Goal: Transaction & Acquisition: Purchase product/service

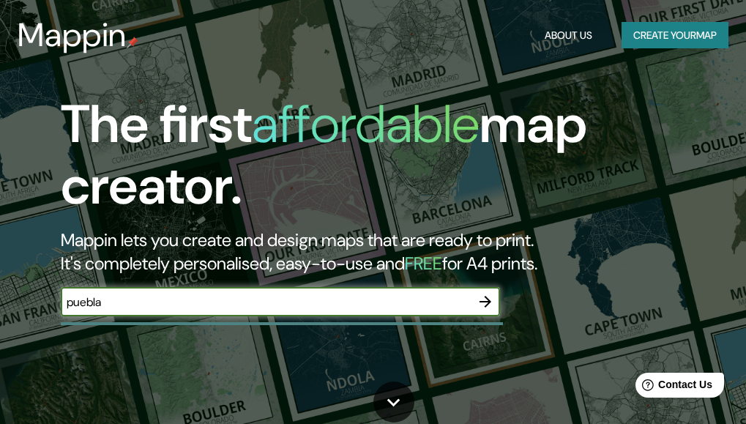
type input "puebla"
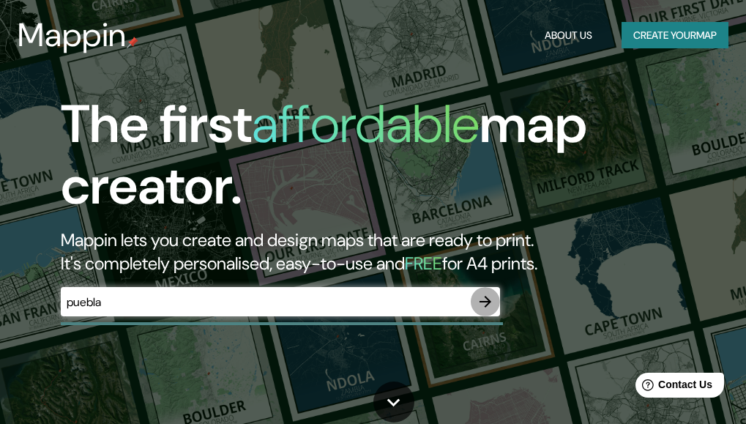
click at [482, 299] on icon "button" at bounding box center [486, 302] width 18 height 18
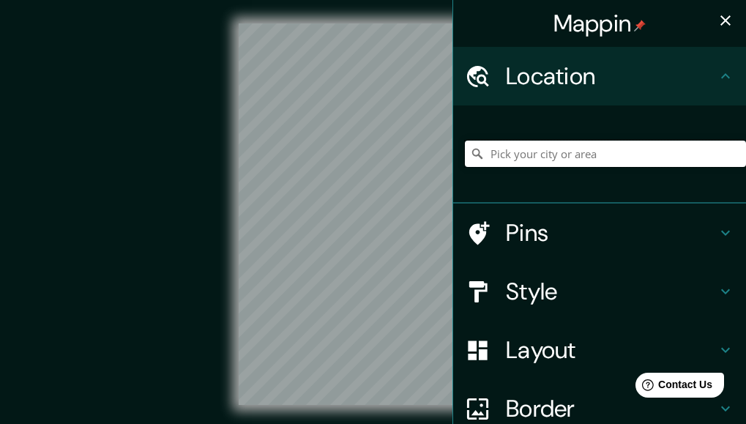
click at [514, 152] on input "Pick your city or area" at bounding box center [605, 154] width 281 height 26
type input "Puebla, Puebla, Mexico"
click at [537, 360] on h4 "Layout" at bounding box center [611, 349] width 211 height 29
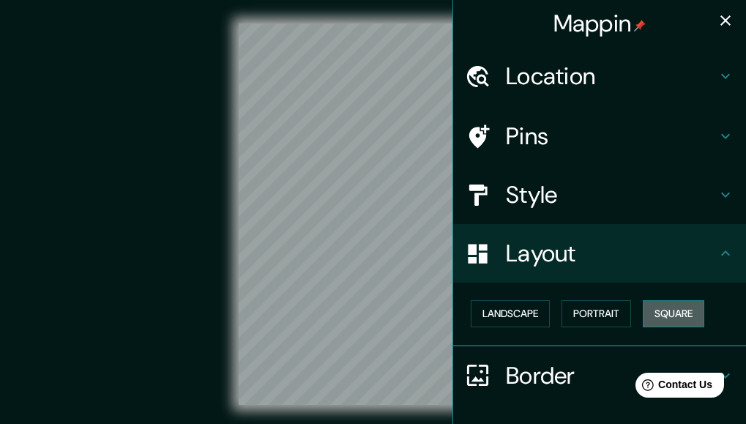
click at [644, 309] on button "Square" at bounding box center [674, 313] width 62 height 27
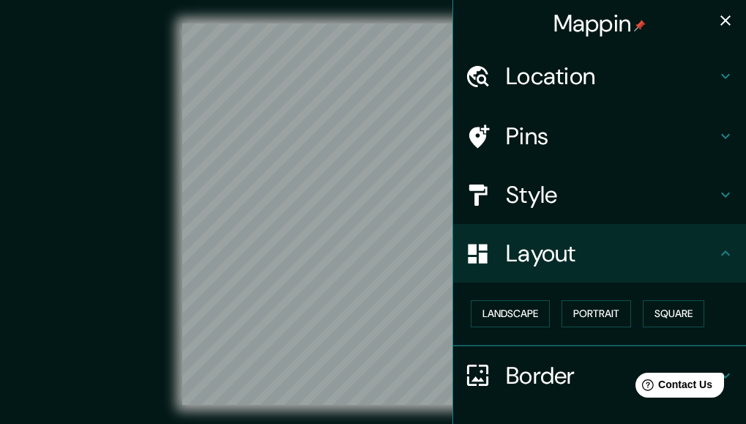
drag, startPoint x: 461, startPoint y: 291, endPoint x: 123, endPoint y: 247, distance: 340.5
click at [123, 247] on div "© Mapbox © OpenStreetMap Improve this map" at bounding box center [373, 214] width 672 height 382
click at [92, 223] on div "© Mapbox © OpenStreetMap Improve this map" at bounding box center [373, 214] width 672 height 382
click at [717, 20] on icon "button" at bounding box center [726, 21] width 18 height 18
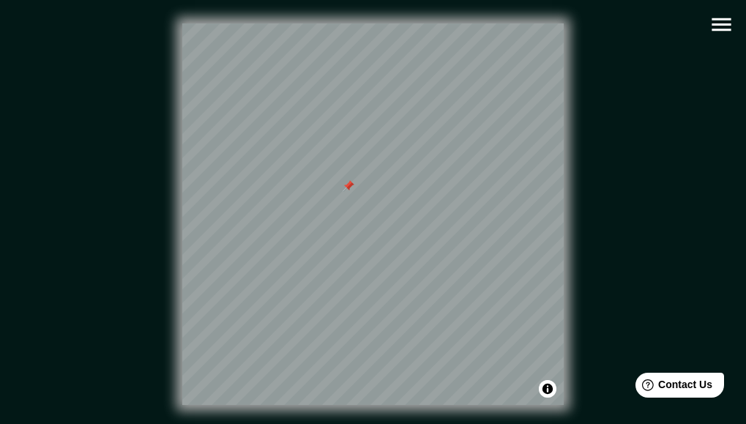
click at [346, 189] on div at bounding box center [349, 186] width 12 height 12
click at [719, 29] on icon "button" at bounding box center [722, 25] width 26 height 26
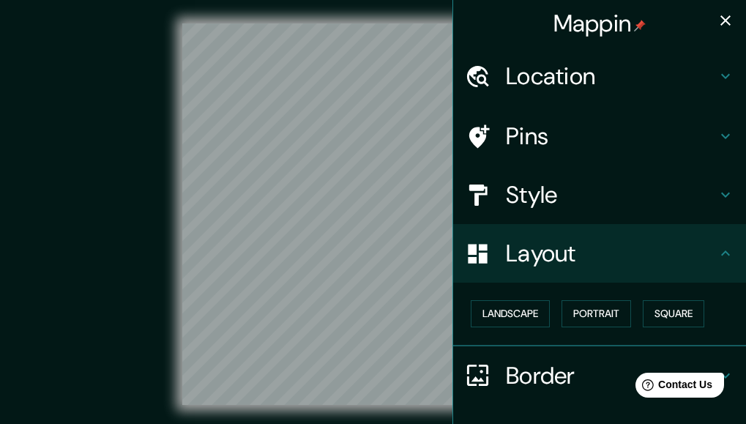
scroll to position [103, 0]
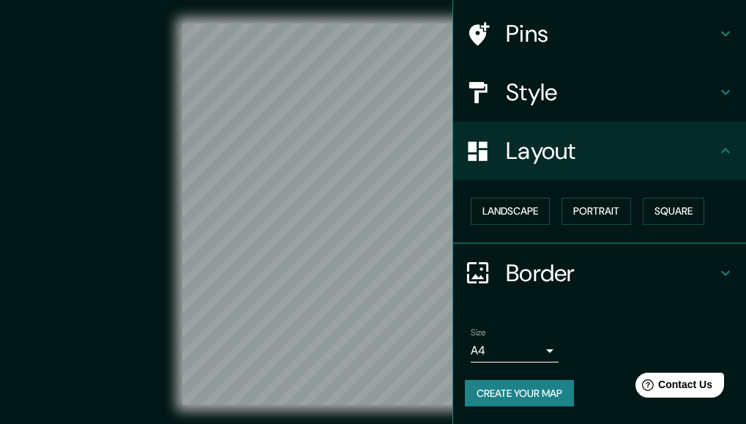
click at [535, 400] on button "Create your map" at bounding box center [519, 393] width 109 height 27
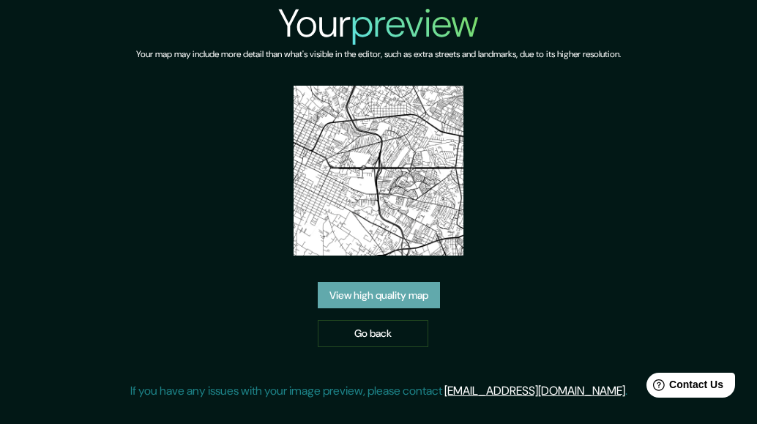
click at [407, 293] on link "View high quality map" at bounding box center [379, 295] width 122 height 27
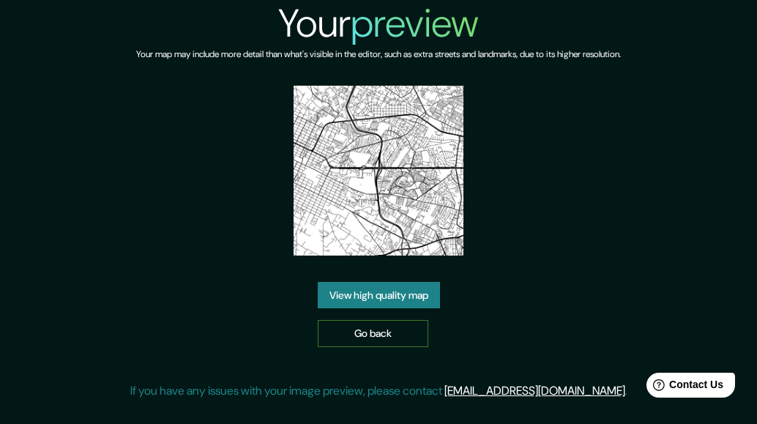
click at [395, 338] on link "Go back" at bounding box center [373, 333] width 111 height 27
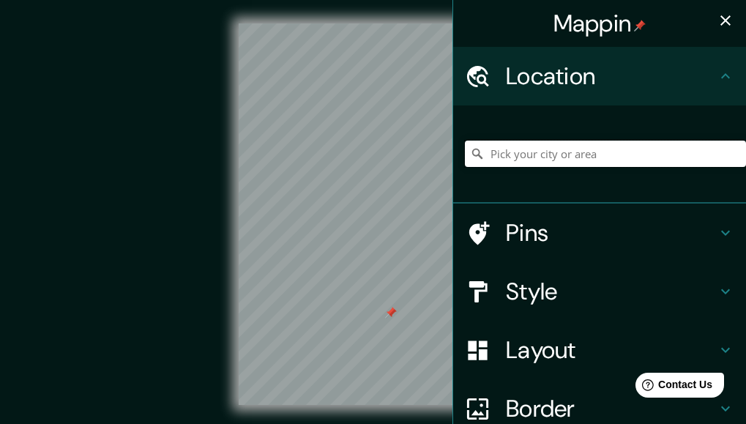
click at [593, 158] on input "Pick your city or area" at bounding box center [605, 154] width 281 height 26
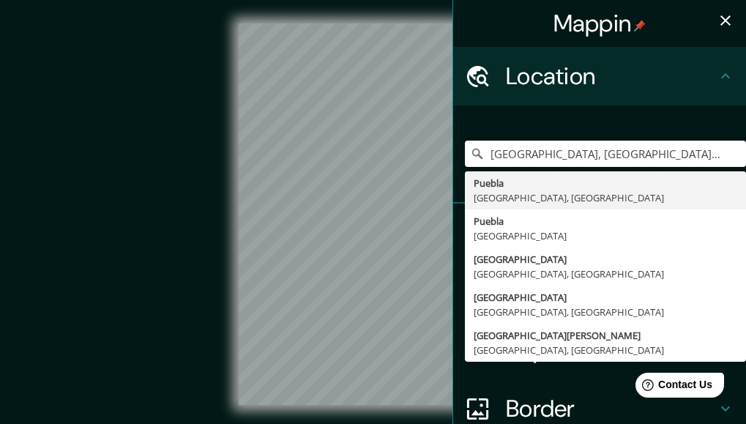
type input "Puebla, Puebla, Mexico"
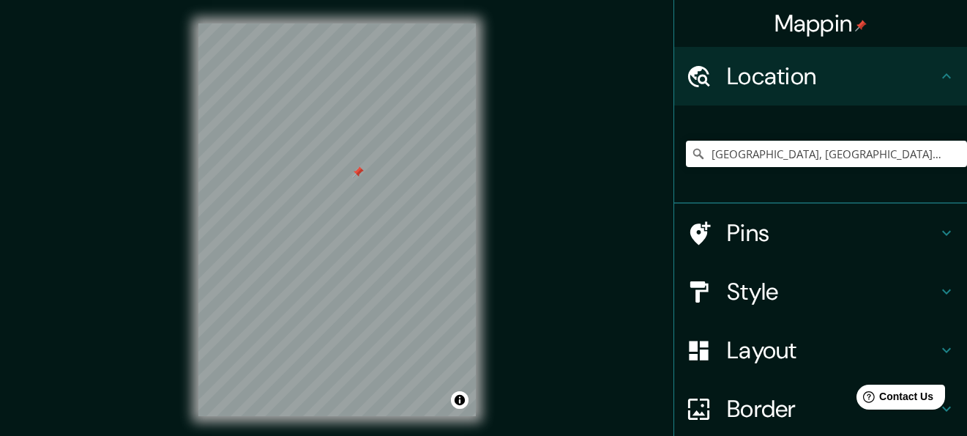
click at [358, 176] on div at bounding box center [358, 172] width 12 height 12
click at [756, 368] on div "Layout" at bounding box center [820, 350] width 293 height 59
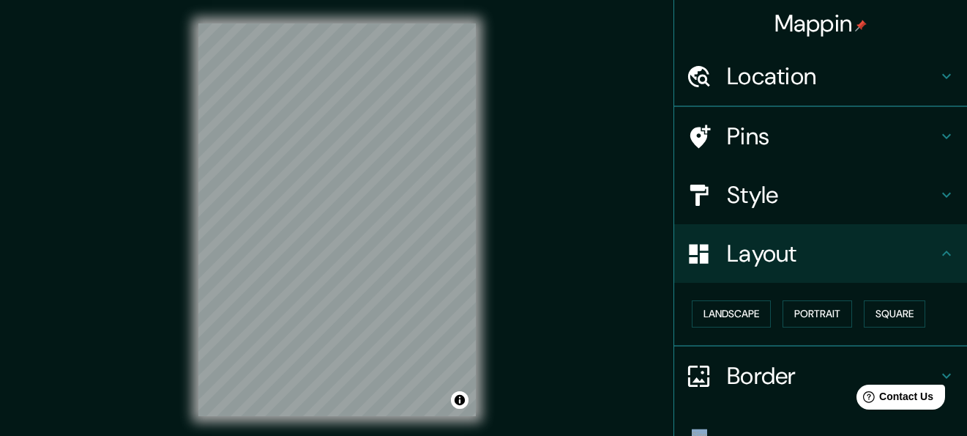
click at [756, 368] on ul "Location Puebla, Puebla, Mexico Puebla Puebla, Mexico Puebla Mexico La Puebla d…" at bounding box center [820, 287] width 293 height 480
click at [756, 306] on button "Square" at bounding box center [895, 313] width 62 height 27
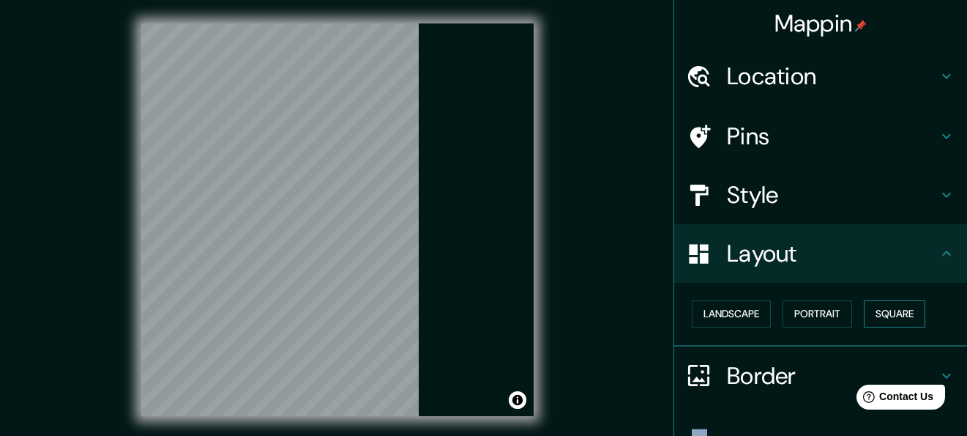
click at [756, 306] on button "Square" at bounding box center [895, 313] width 62 height 27
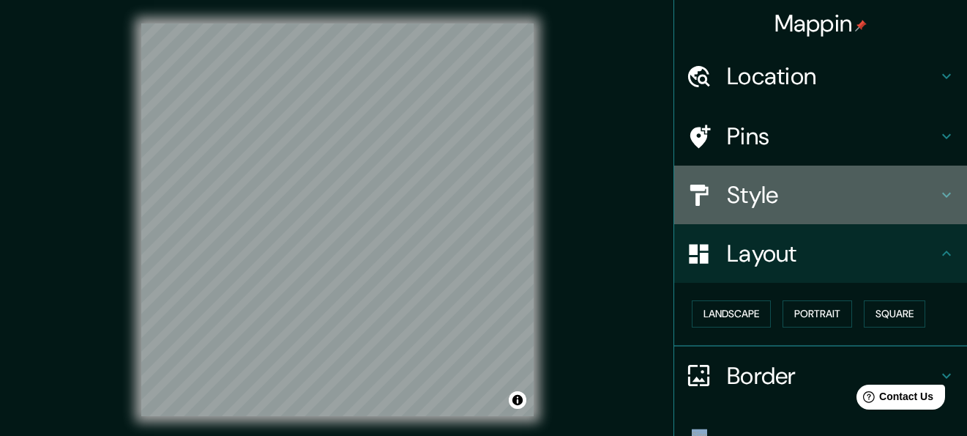
click at [756, 201] on h4 "Style" at bounding box center [832, 194] width 211 height 29
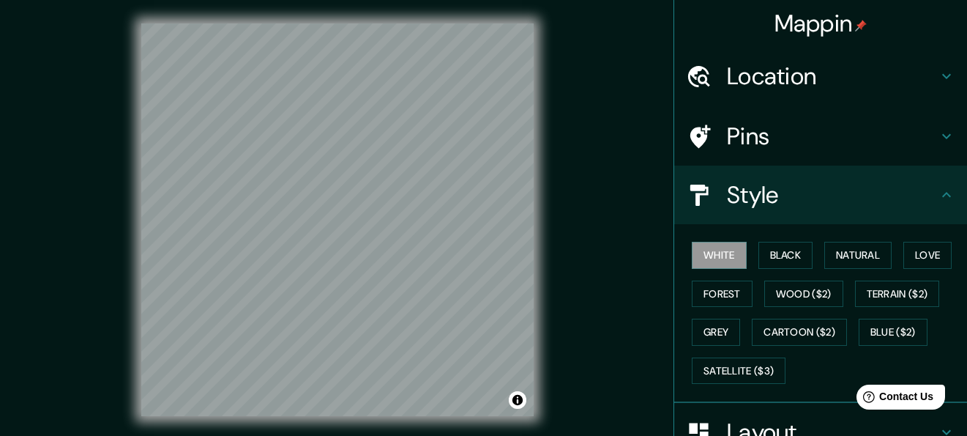
click at [756, 201] on h4 "Style" at bounding box center [832, 194] width 211 height 29
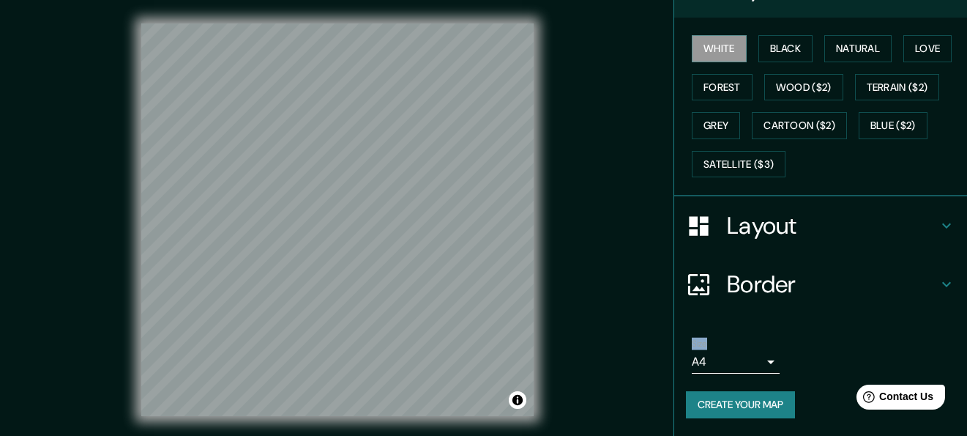
click at [756, 405] on button "Create your map" at bounding box center [740, 404] width 109 height 27
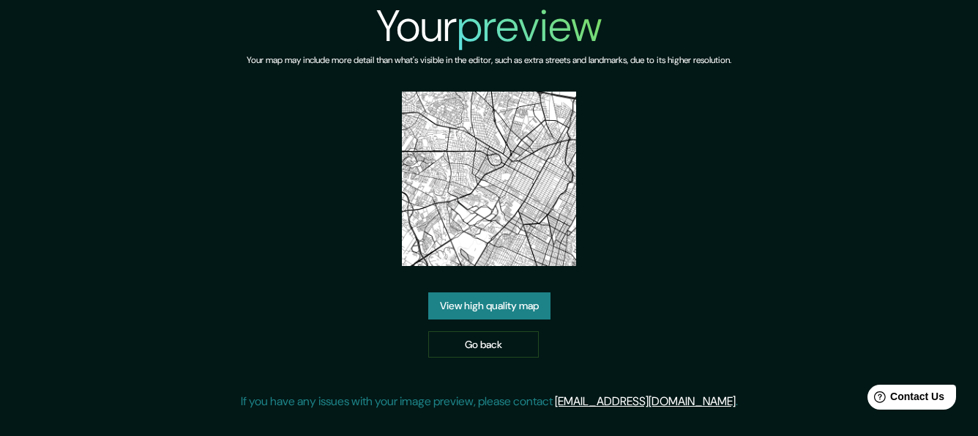
click at [450, 210] on img at bounding box center [489, 179] width 174 height 174
click at [481, 309] on link "View high quality map" at bounding box center [489, 305] width 122 height 27
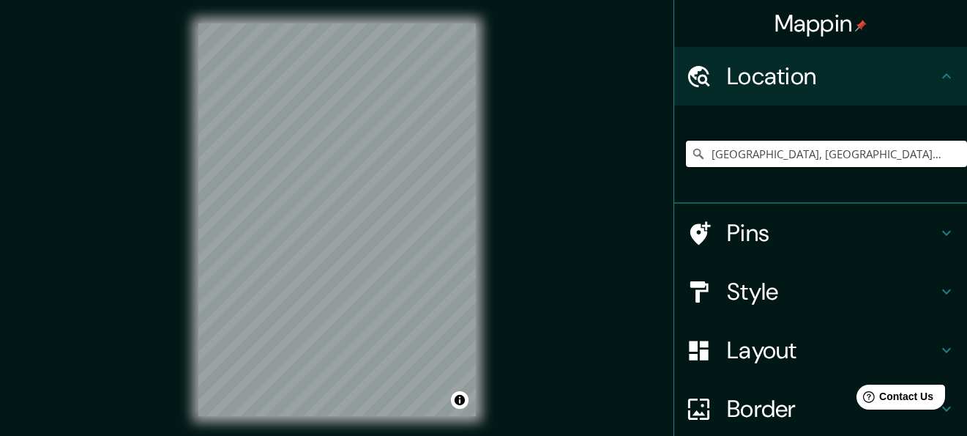
click at [855, 160] on input "Puebla, Puebla, Mexico" at bounding box center [826, 154] width 281 height 26
click at [851, 154] on input "Puebla, Puebla, Mexico" at bounding box center [826, 154] width 281 height 26
click at [434, 236] on div at bounding box center [429, 236] width 12 height 12
click at [843, 150] on input "[GEOGRAPHIC_DATA], [GEOGRAPHIC_DATA], [GEOGRAPHIC_DATA]" at bounding box center [826, 154] width 281 height 26
drag, startPoint x: 843, startPoint y: 150, endPoint x: 735, endPoint y: 152, distance: 107.7
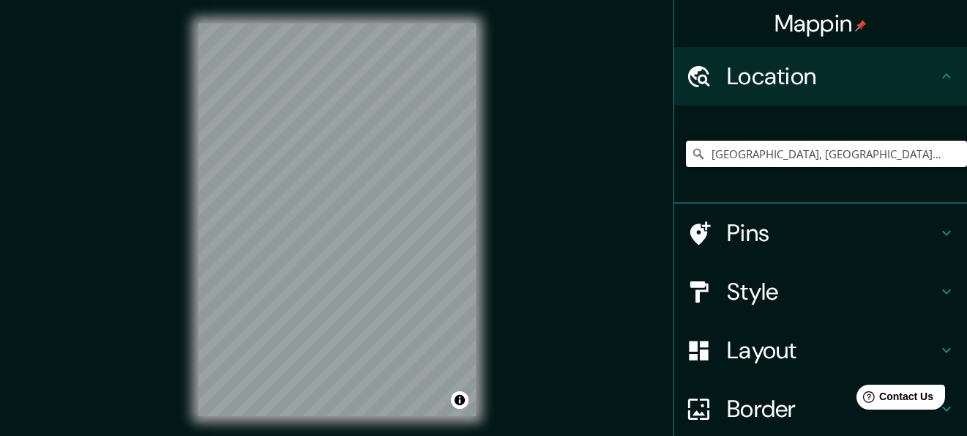
click at [735, 152] on input "[GEOGRAPHIC_DATA], [GEOGRAPHIC_DATA], [GEOGRAPHIC_DATA]" at bounding box center [826, 154] width 281 height 26
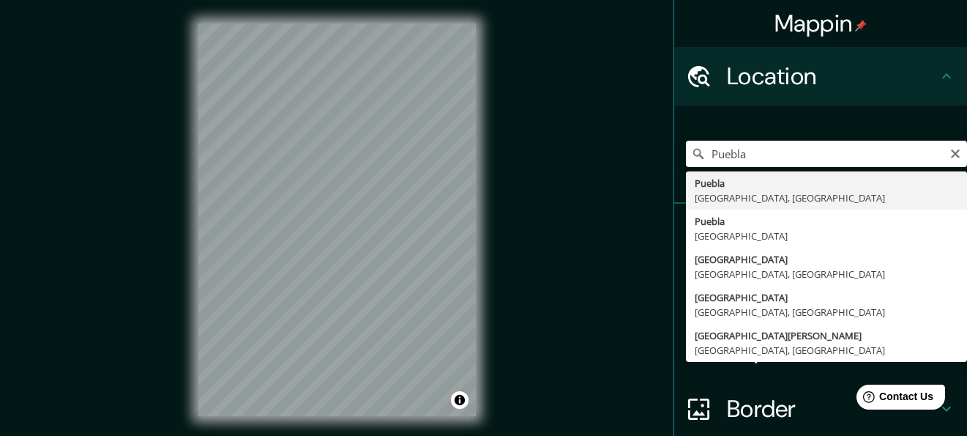
type input "[GEOGRAPHIC_DATA], [GEOGRAPHIC_DATA], [GEOGRAPHIC_DATA]"
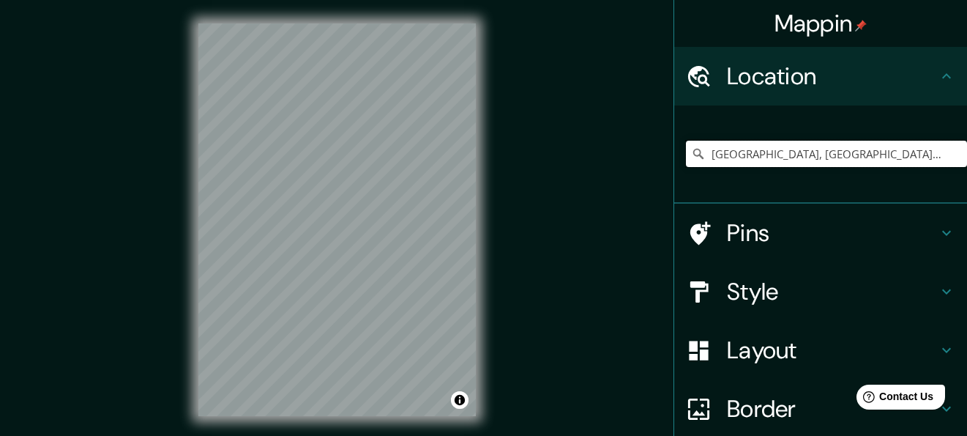
scroll to position [124, 0]
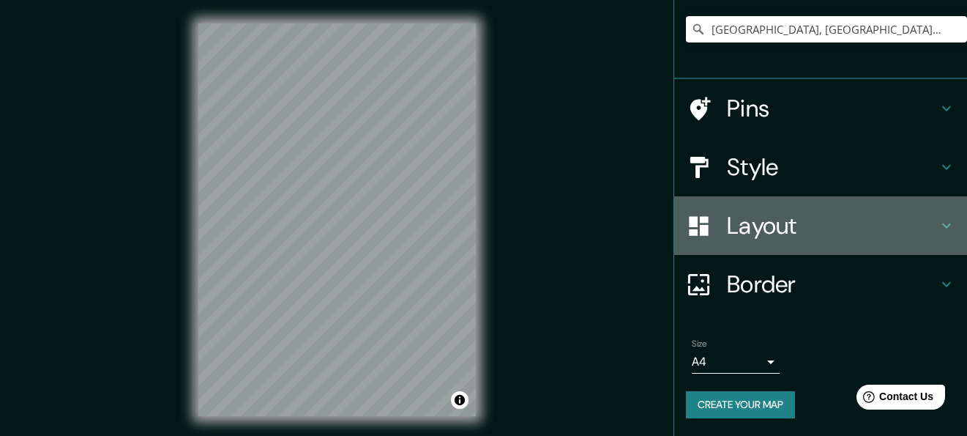
click at [817, 221] on h4 "Layout" at bounding box center [832, 225] width 211 height 29
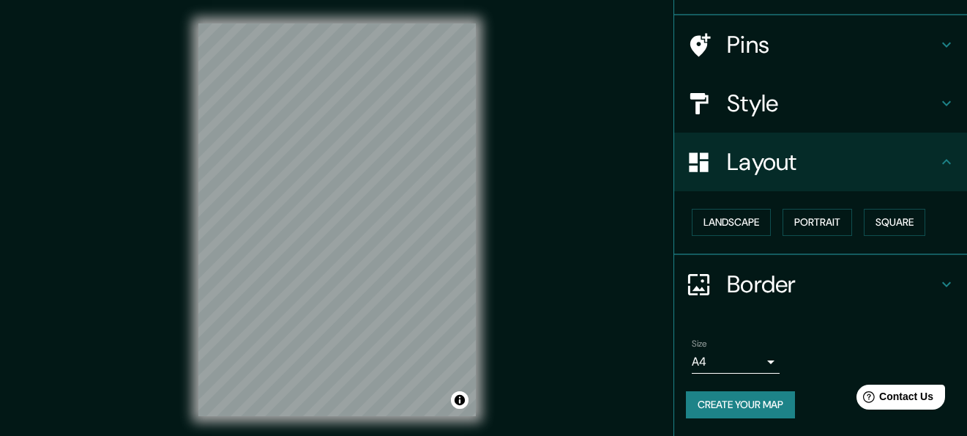
scroll to position [91, 0]
click at [864, 226] on button "Square" at bounding box center [895, 222] width 62 height 27
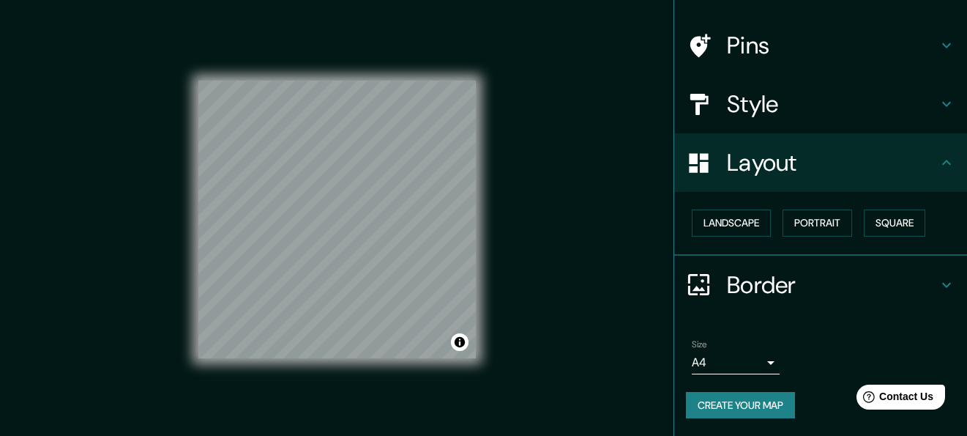
drag, startPoint x: 507, startPoint y: 263, endPoint x: 574, endPoint y: 255, distance: 67.1
click at [574, 255] on div "Mappin Location Puebla, Puebla, Mexico Pins Style Layout Landscape Portrait Squ…" at bounding box center [483, 231] width 967 height 463
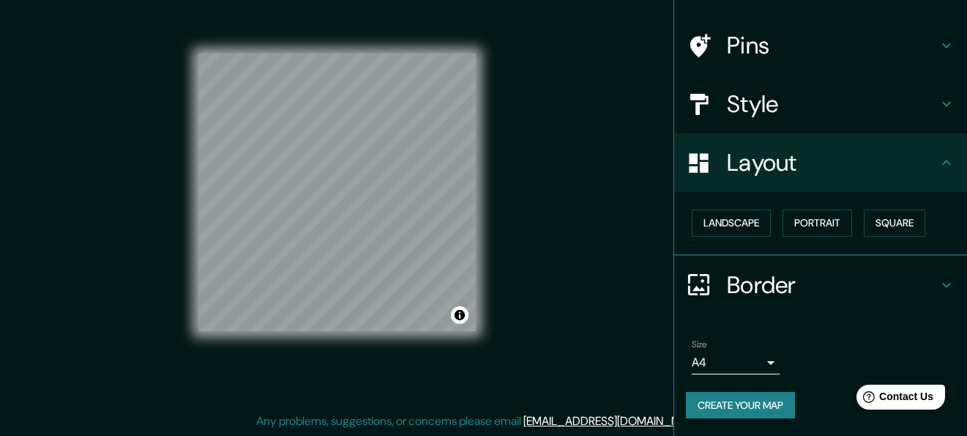
click at [744, 406] on button "Create your map" at bounding box center [740, 405] width 109 height 27
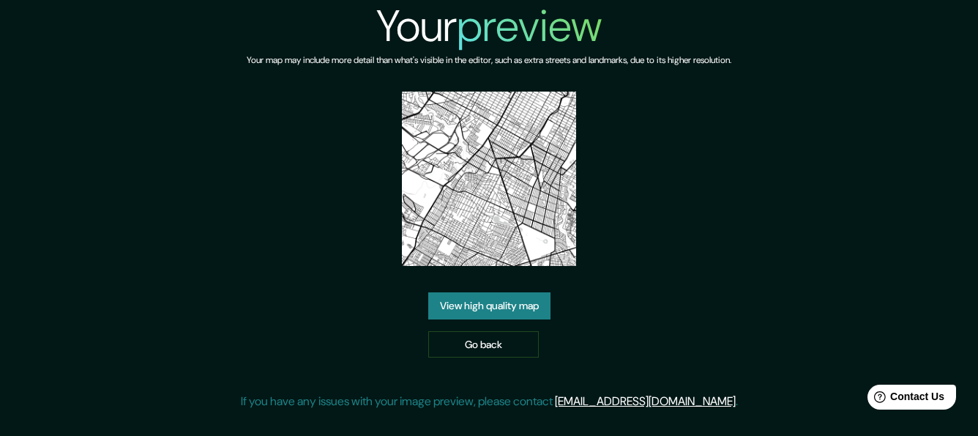
click at [498, 303] on link "View high quality map" at bounding box center [489, 305] width 122 height 27
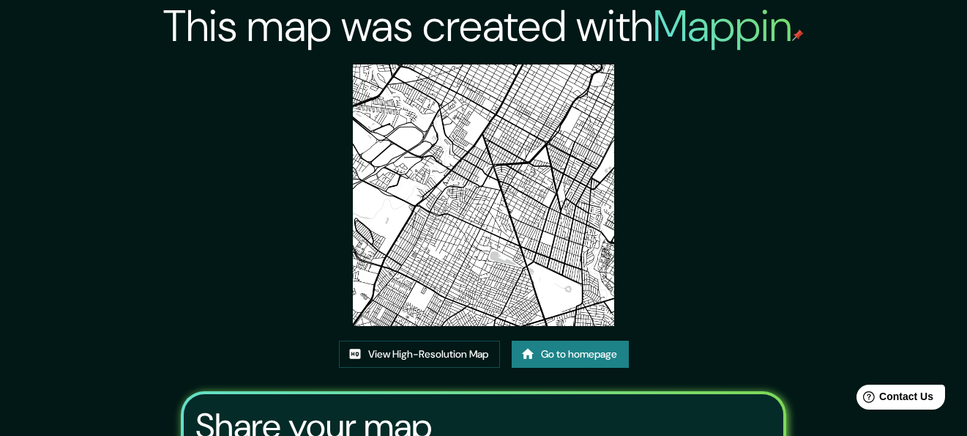
click at [719, 266] on div "This map was created with Mappin View High-Resolution Map Go to homepage Share …" at bounding box center [483, 305] width 641 height 610
